Goal: Check status: Check status

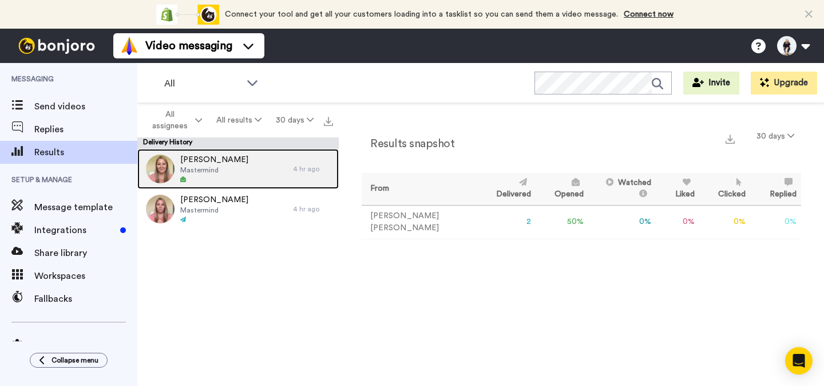
click at [264, 161] on div "[PERSON_NAME] Mastermind" at bounding box center [215, 169] width 156 height 40
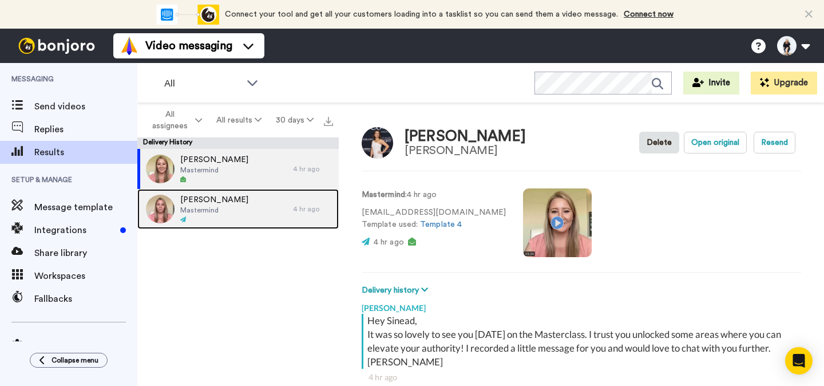
click at [242, 205] on div "[PERSON_NAME]" at bounding box center [215, 209] width 156 height 40
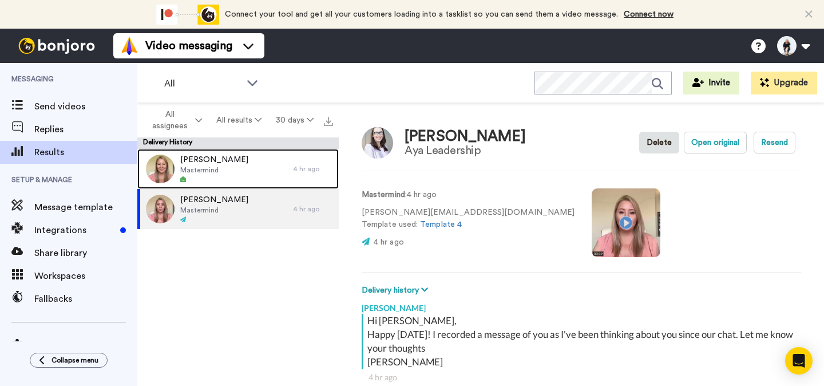
click at [236, 170] on div "[PERSON_NAME] Mastermind" at bounding box center [215, 169] width 156 height 40
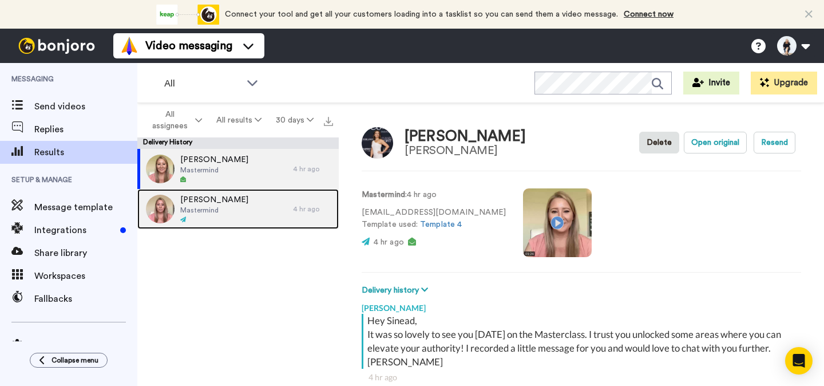
click at [266, 208] on div "[PERSON_NAME]" at bounding box center [215, 209] width 156 height 40
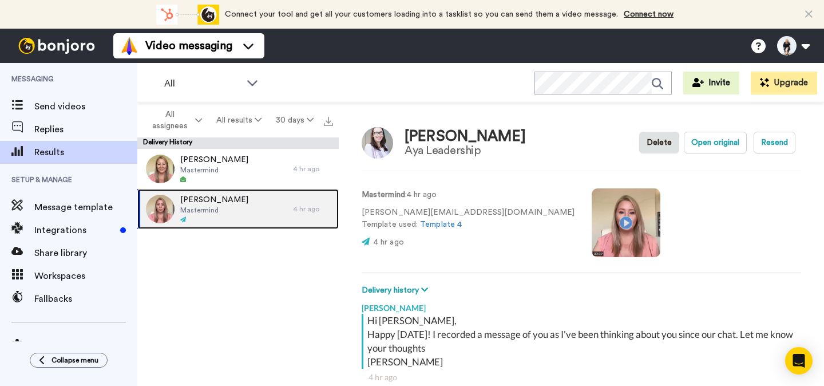
click at [229, 207] on div "[PERSON_NAME]" at bounding box center [215, 209] width 156 height 40
type textarea "x"
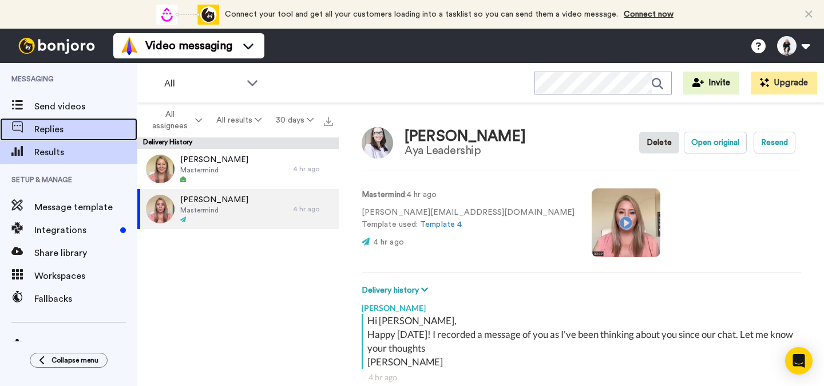
click at [84, 121] on div "Replies" at bounding box center [68, 129] width 137 height 23
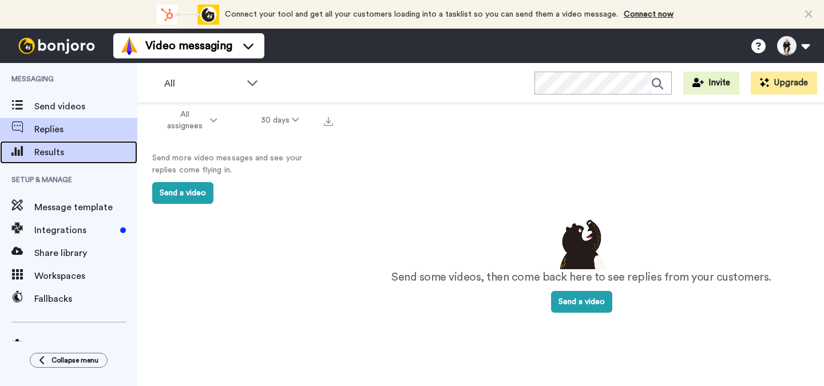
click at [91, 147] on span "Results" at bounding box center [85, 152] width 103 height 14
